Goal: Task Accomplishment & Management: Use online tool/utility

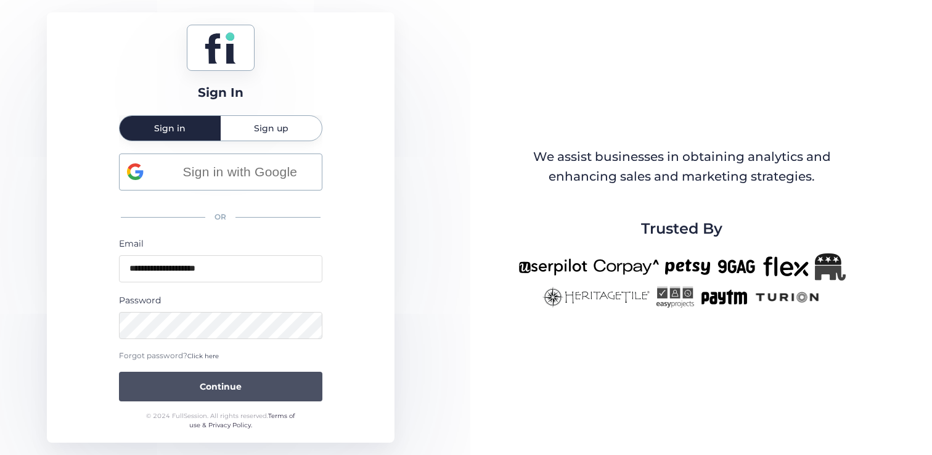
click at [221, 389] on span "Continue" at bounding box center [221, 387] width 42 height 14
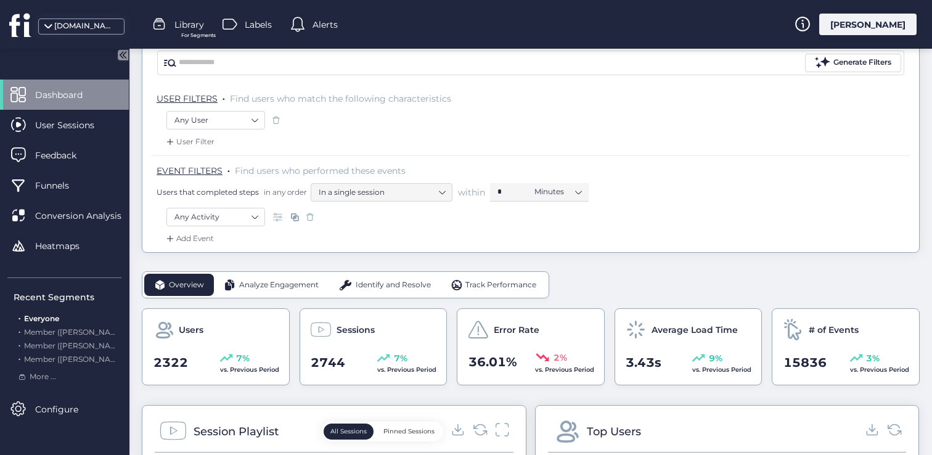
scroll to position [117, 0]
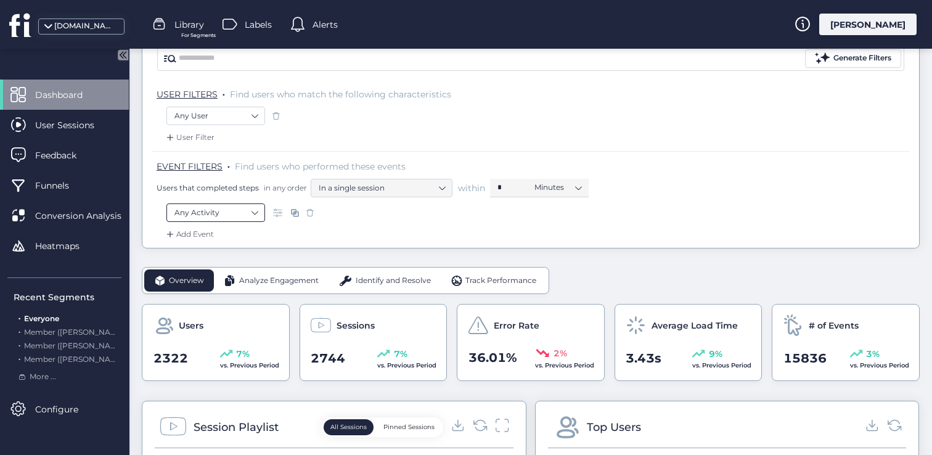
click at [241, 208] on nz-select-item "Any Activity" at bounding box center [215, 212] width 83 height 18
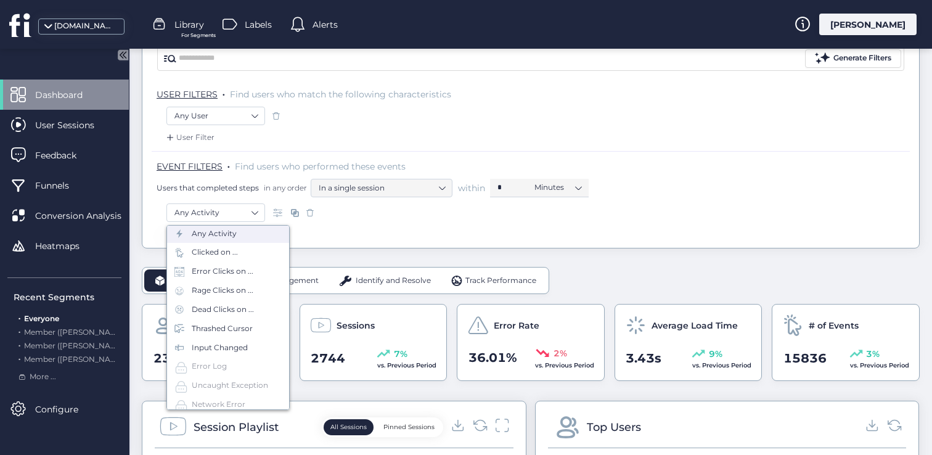
scroll to position [55, 0]
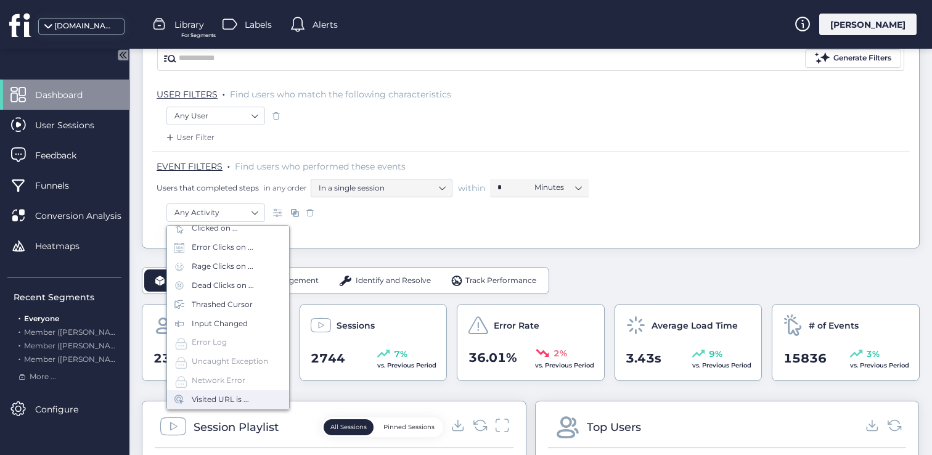
click at [251, 397] on div "Visited URL is ..." at bounding box center [228, 399] width 122 height 19
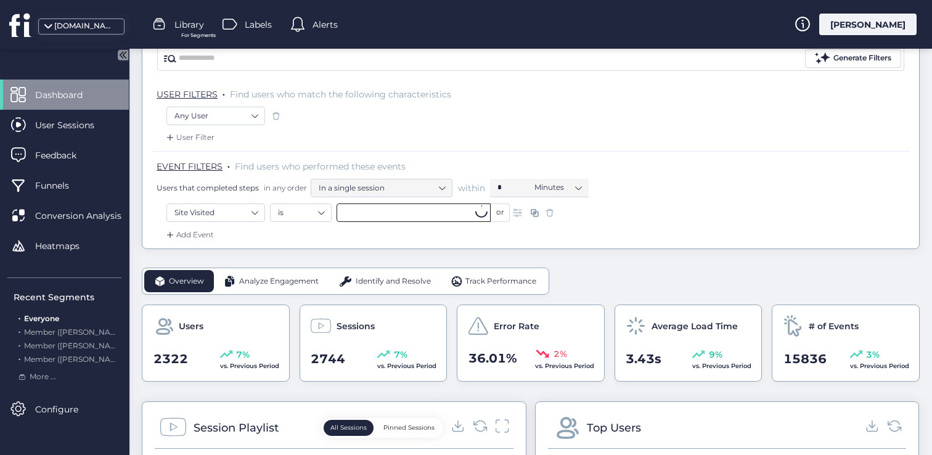
click at [368, 214] on input "text" at bounding box center [413, 212] width 154 height 18
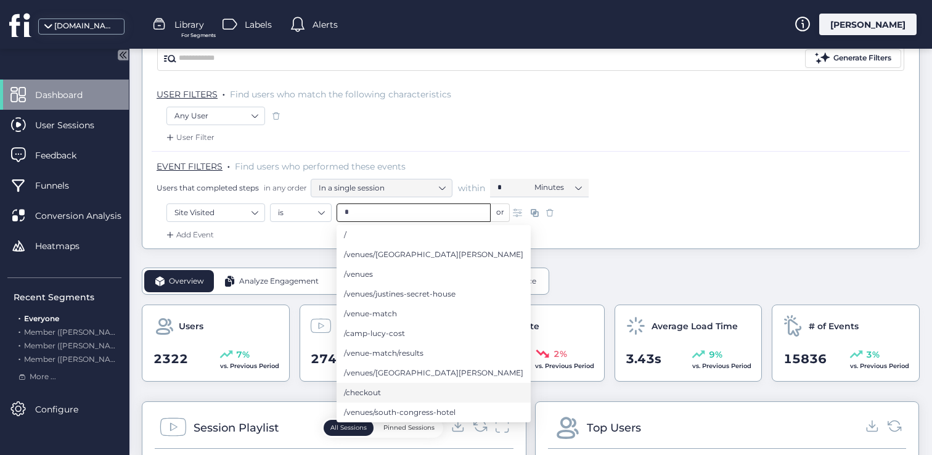
click at [414, 388] on li "/checkout" at bounding box center [433, 393] width 194 height 20
type input "*********"
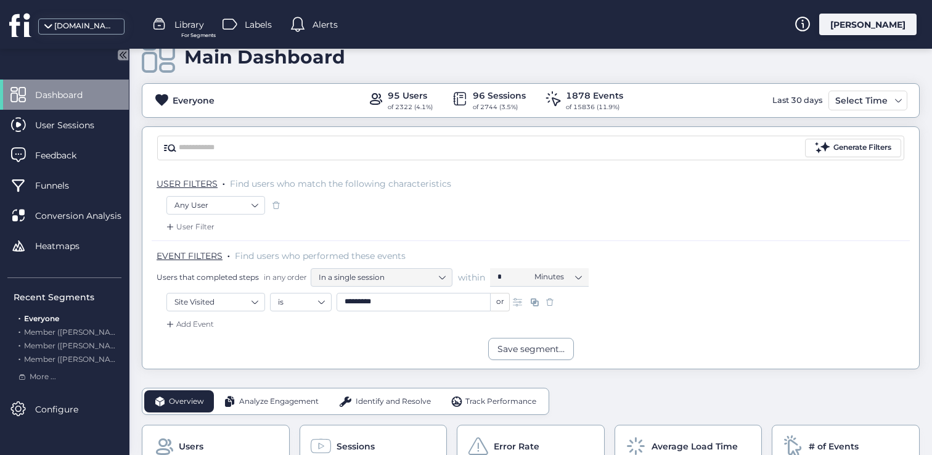
scroll to position [29, 0]
click at [191, 322] on div "Add Event" at bounding box center [189, 323] width 50 height 12
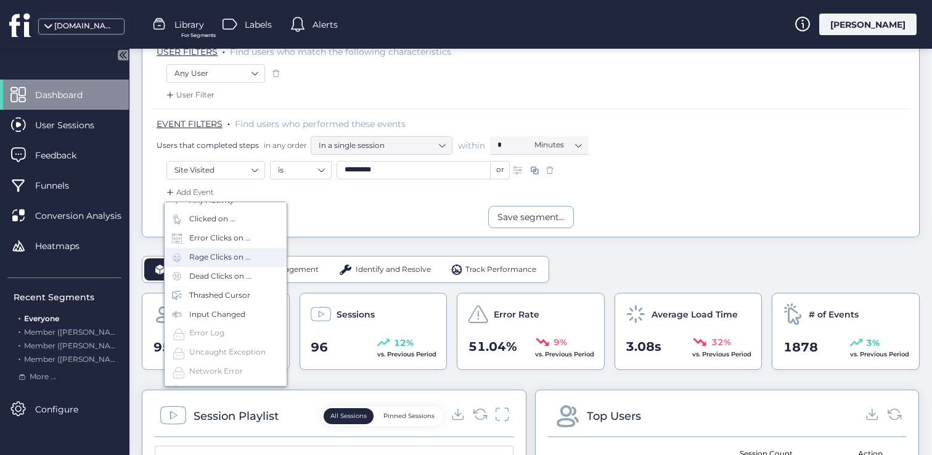
scroll to position [55, 0]
click at [365, 197] on div "Add Event" at bounding box center [531, 196] width 758 height 20
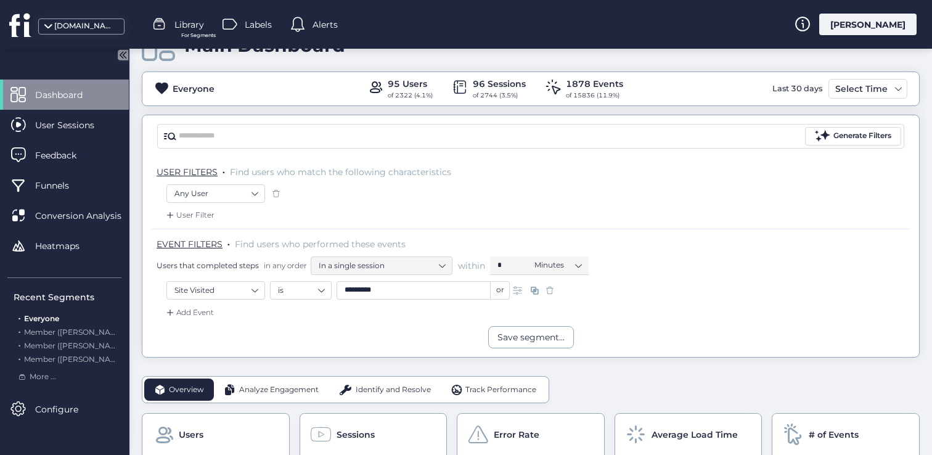
scroll to position [39, 0]
click at [202, 215] on div "User Filter" at bounding box center [189, 215] width 51 height 12
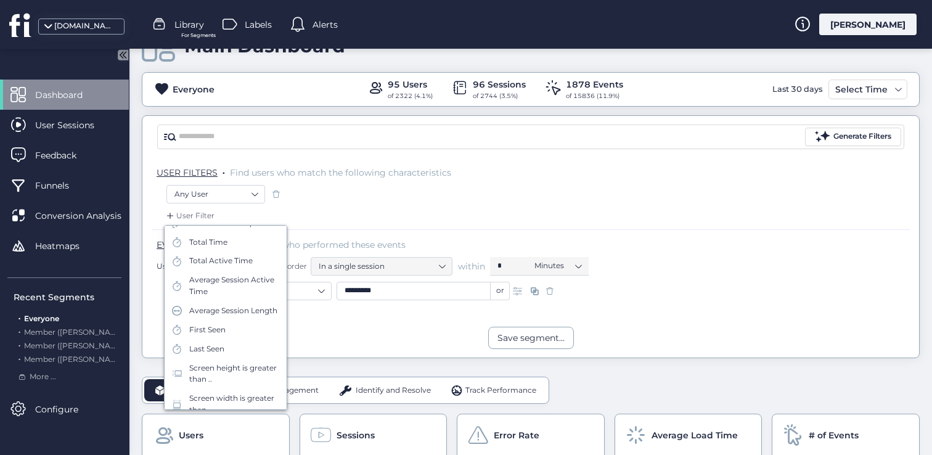
scroll to position [147, 0]
click at [445, 185] on div "Any User" at bounding box center [530, 195] width 728 height 21
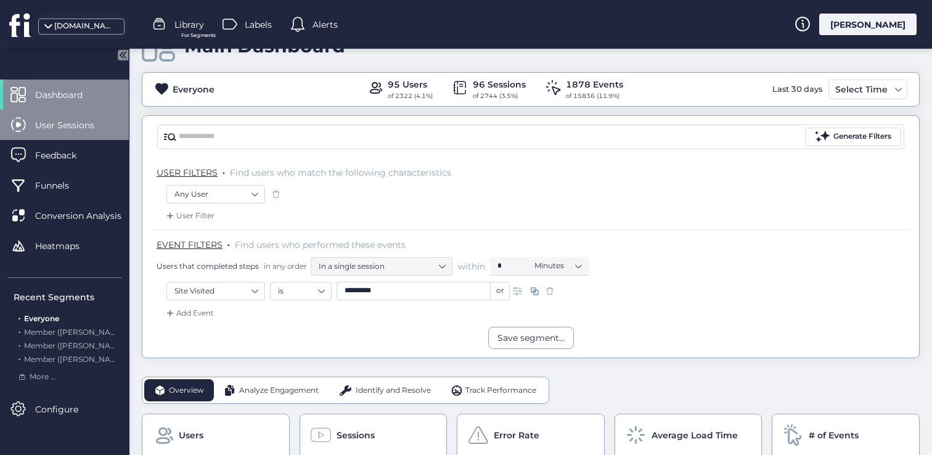
click at [81, 124] on span "User Sessions" at bounding box center [74, 125] width 78 height 14
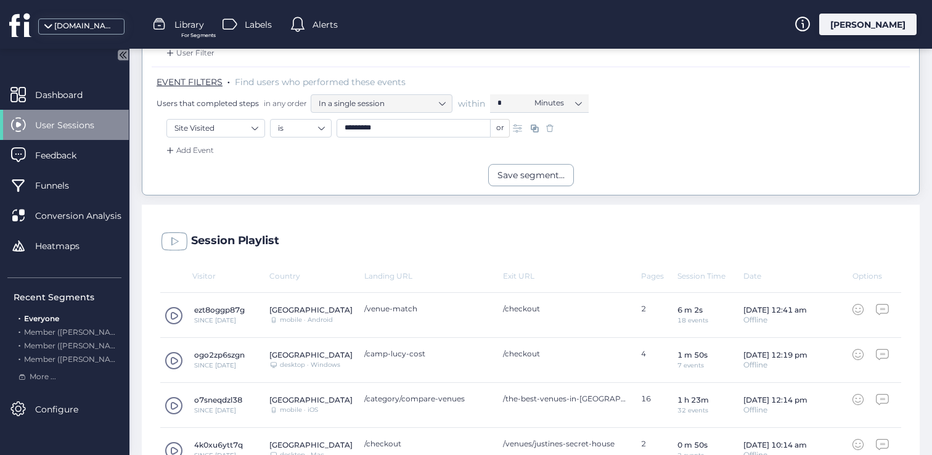
scroll to position [233, 0]
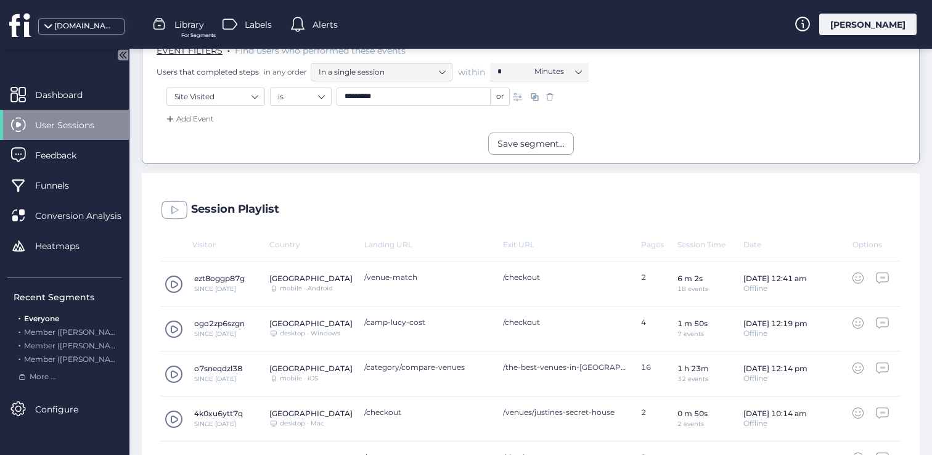
click at [168, 283] on span at bounding box center [173, 284] width 18 height 18
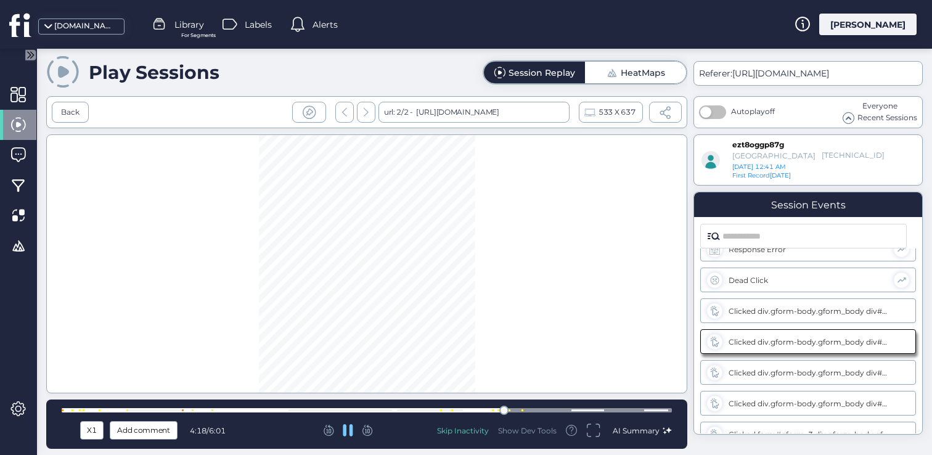
scroll to position [431, 0]
